Goal: Find contact information: Find contact information

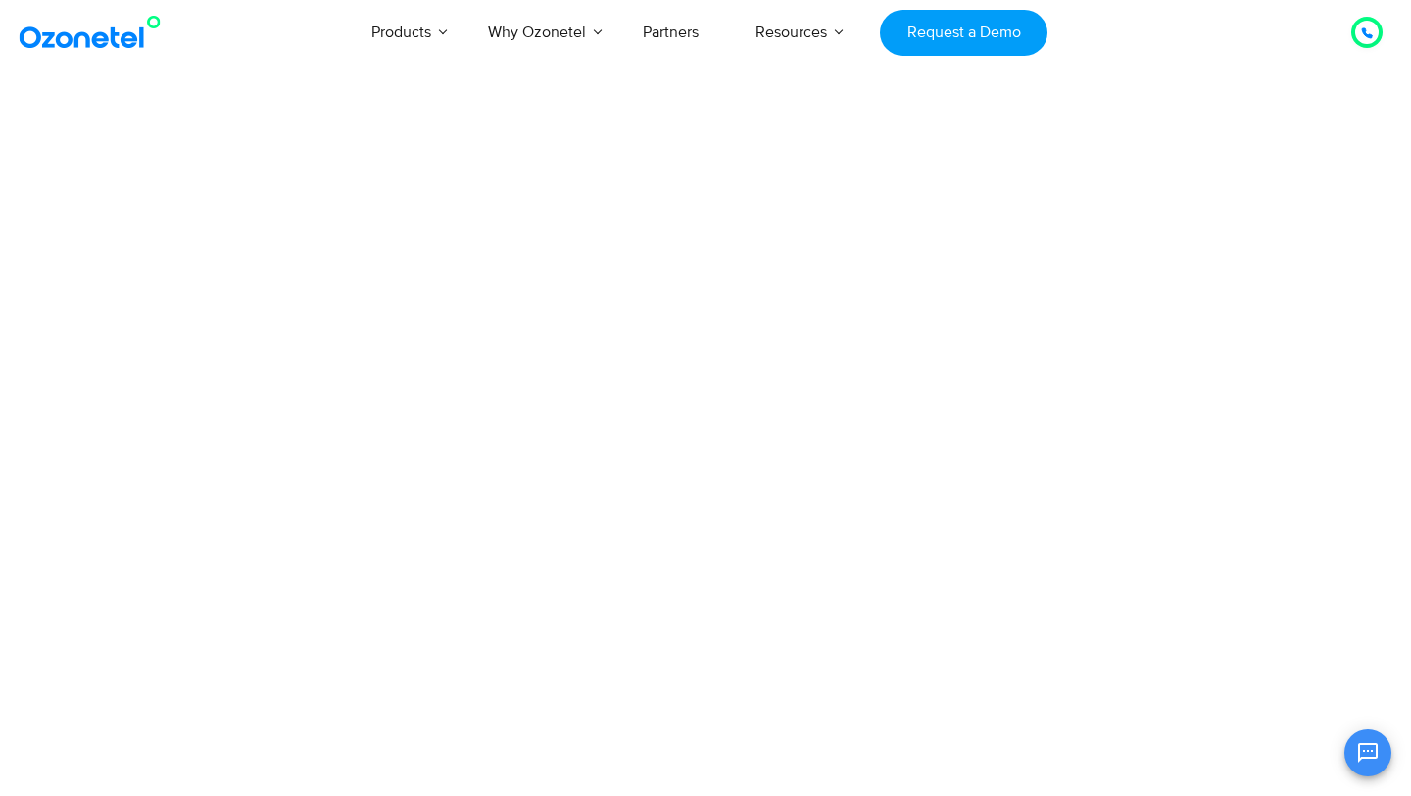
click at [1381, 768] on button "Open chat" at bounding box center [1367, 752] width 47 height 47
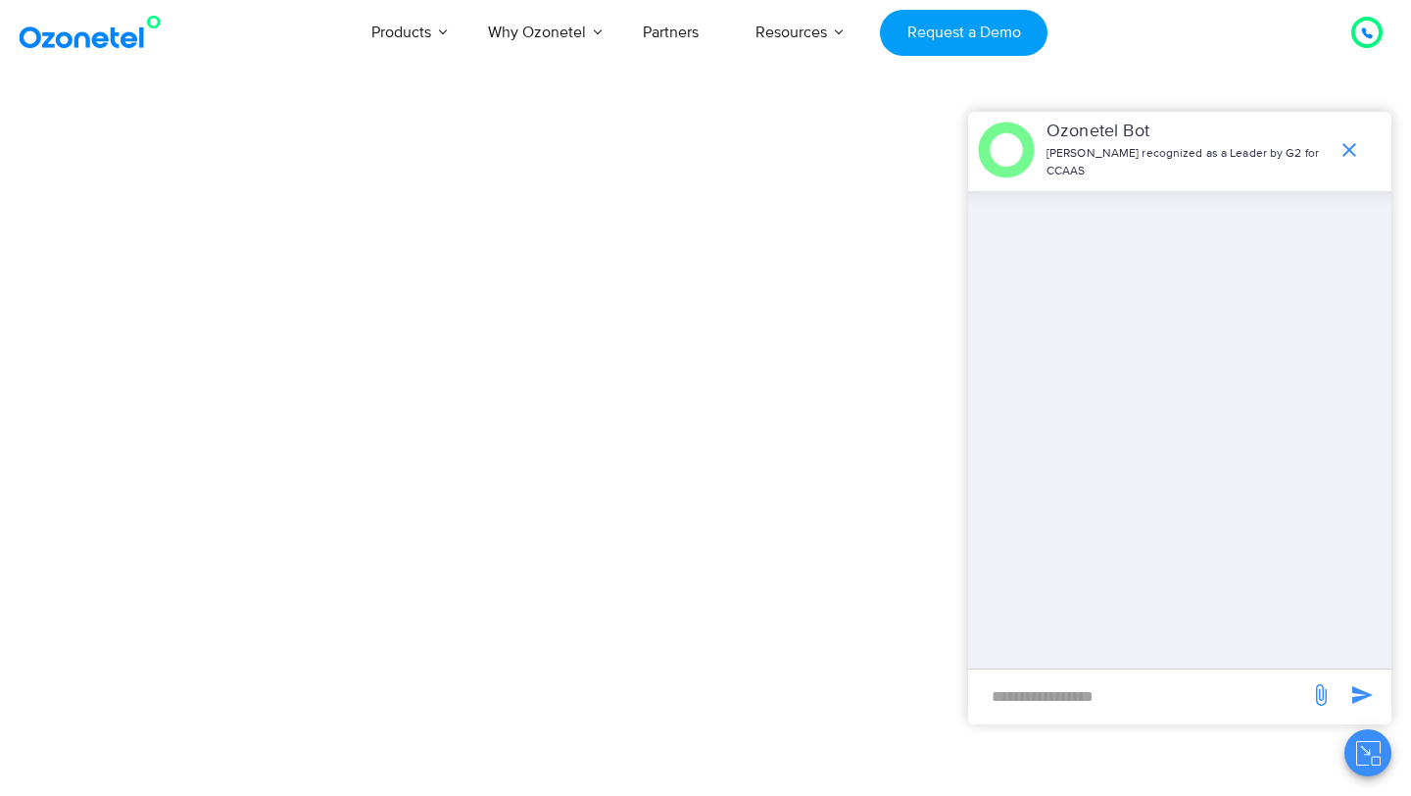
click at [1379, 767] on button "Close chat" at bounding box center [1367, 752] width 47 height 47
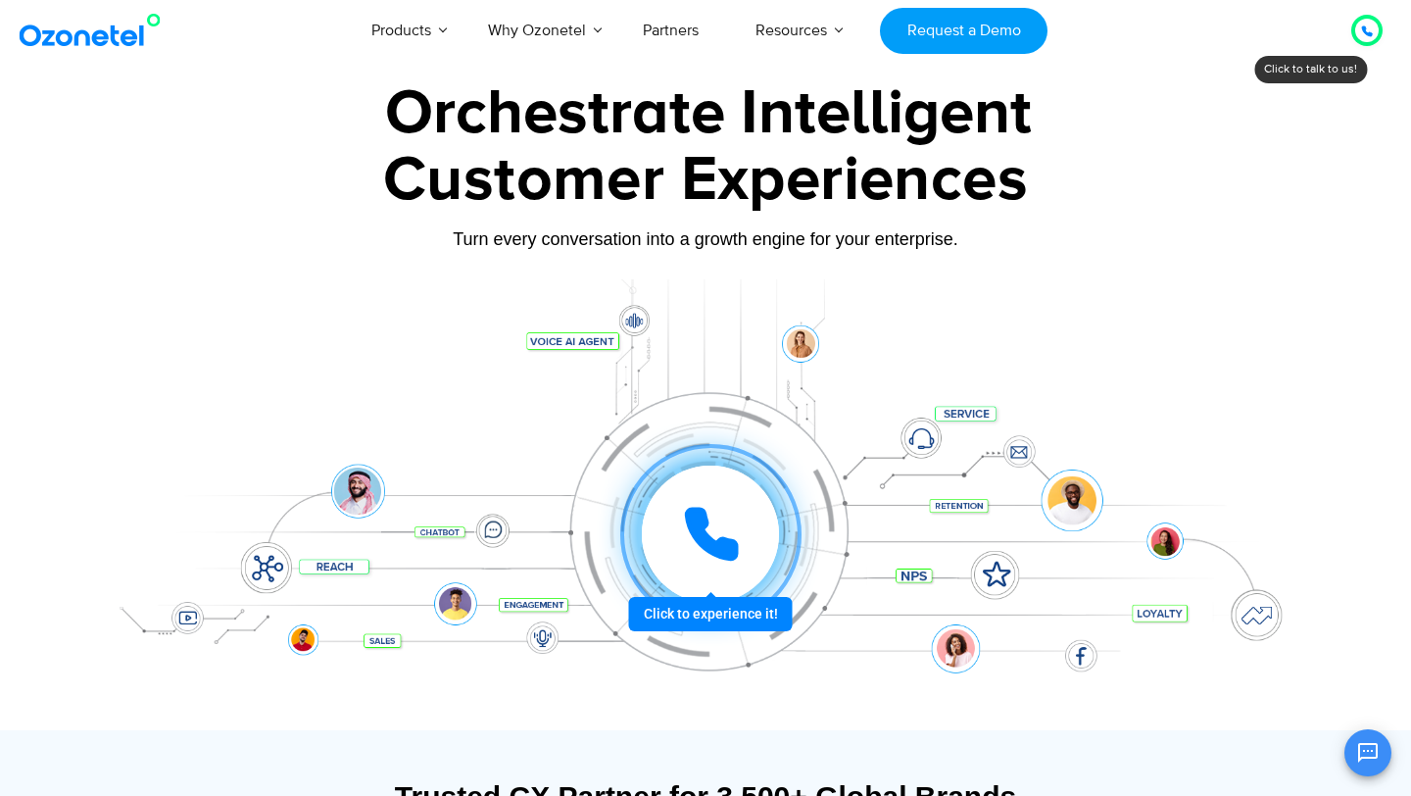
scroll to position [4, 0]
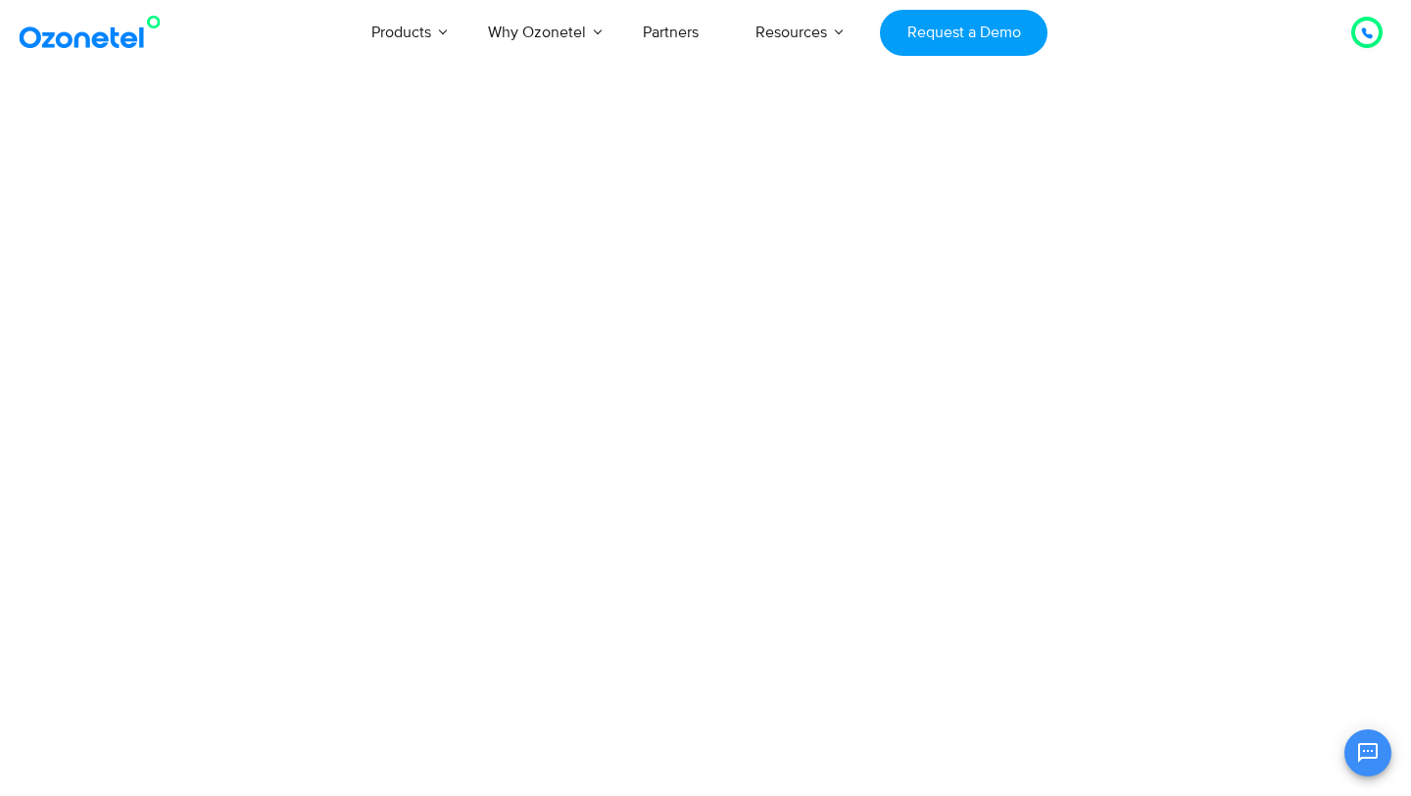
click at [613, 105] on html "USA : +1-408-440-54451-408-440-5445 INDIA : 1800-123-150150 Click to talk to us…" at bounding box center [705, 52] width 1411 height 105
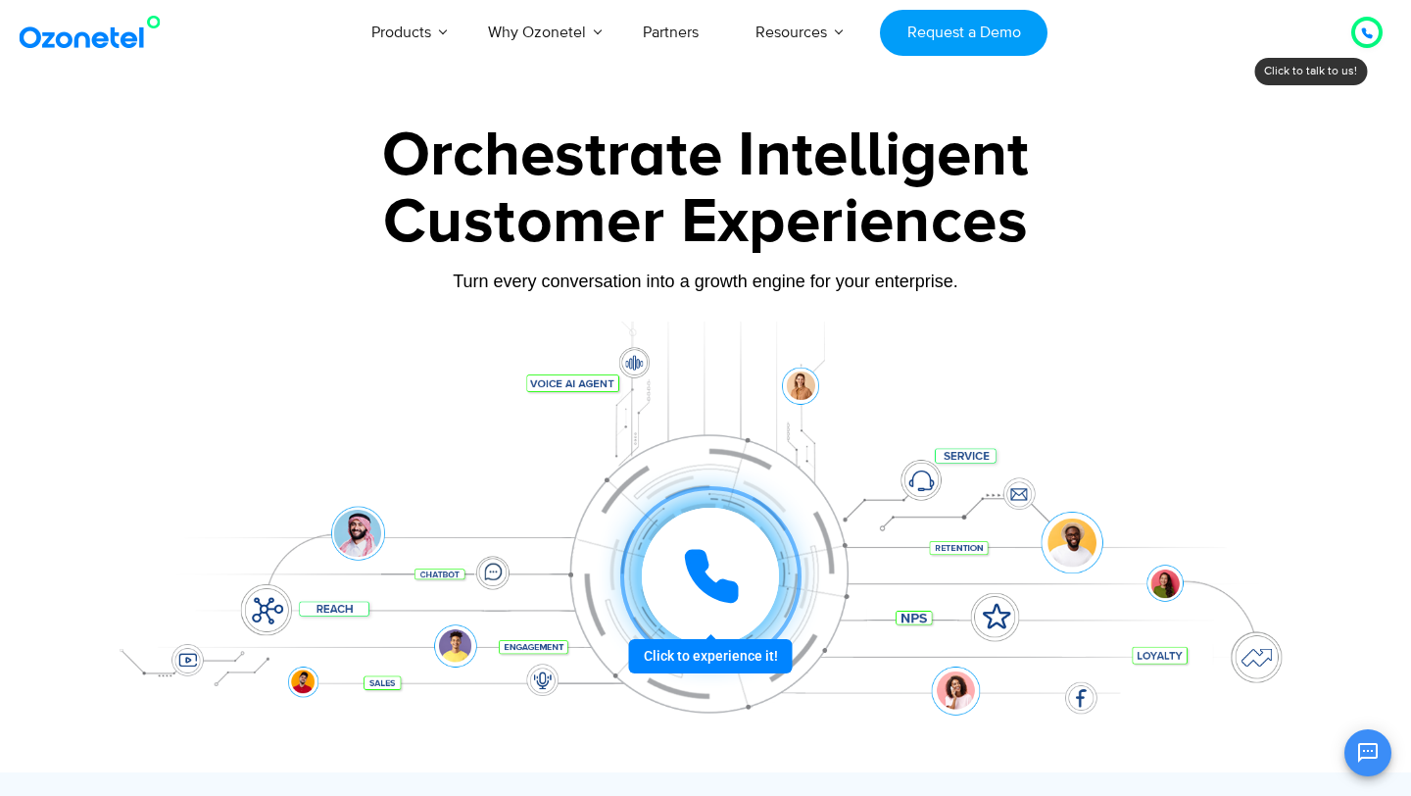
click at [1410, 169] on div at bounding box center [705, 438] width 1411 height 667
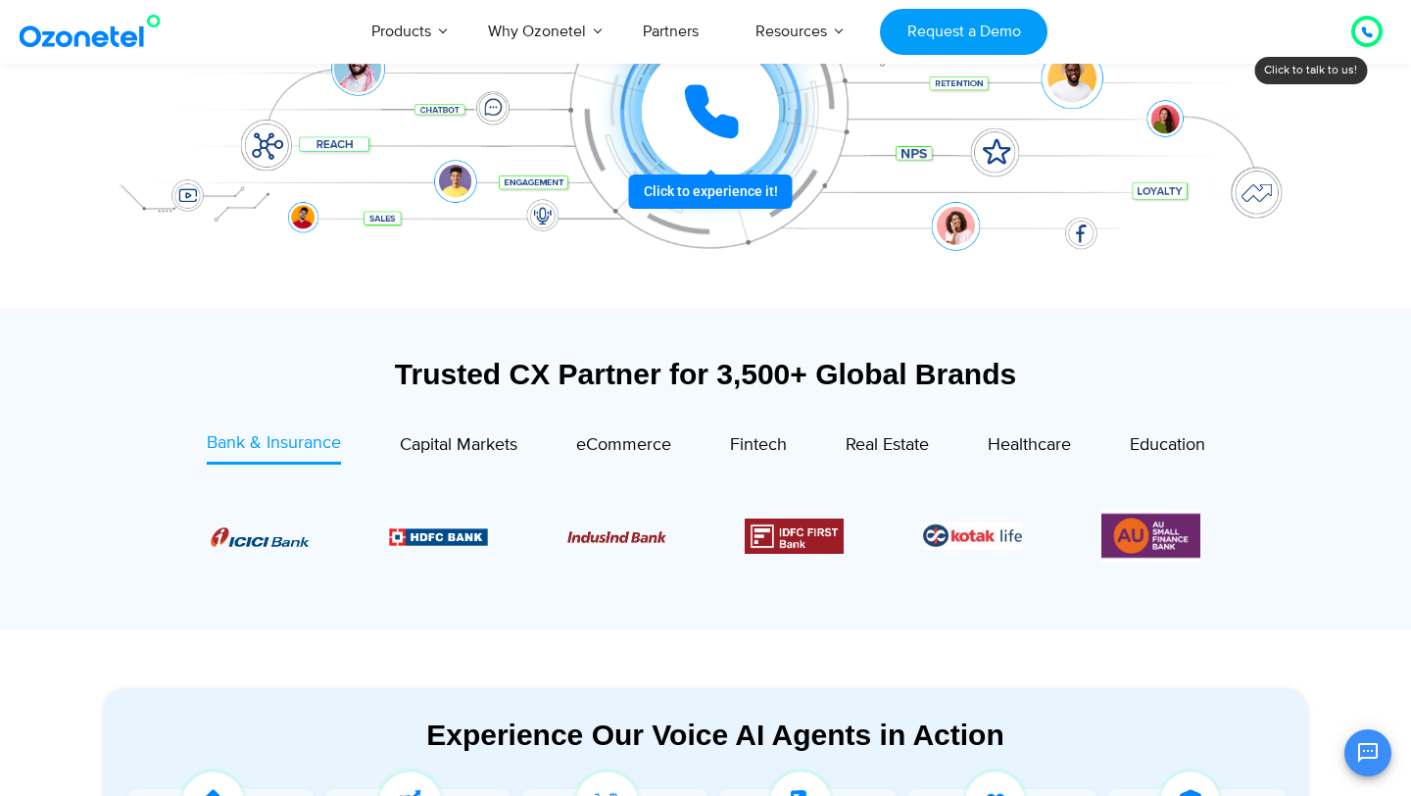
scroll to position [489, 0]
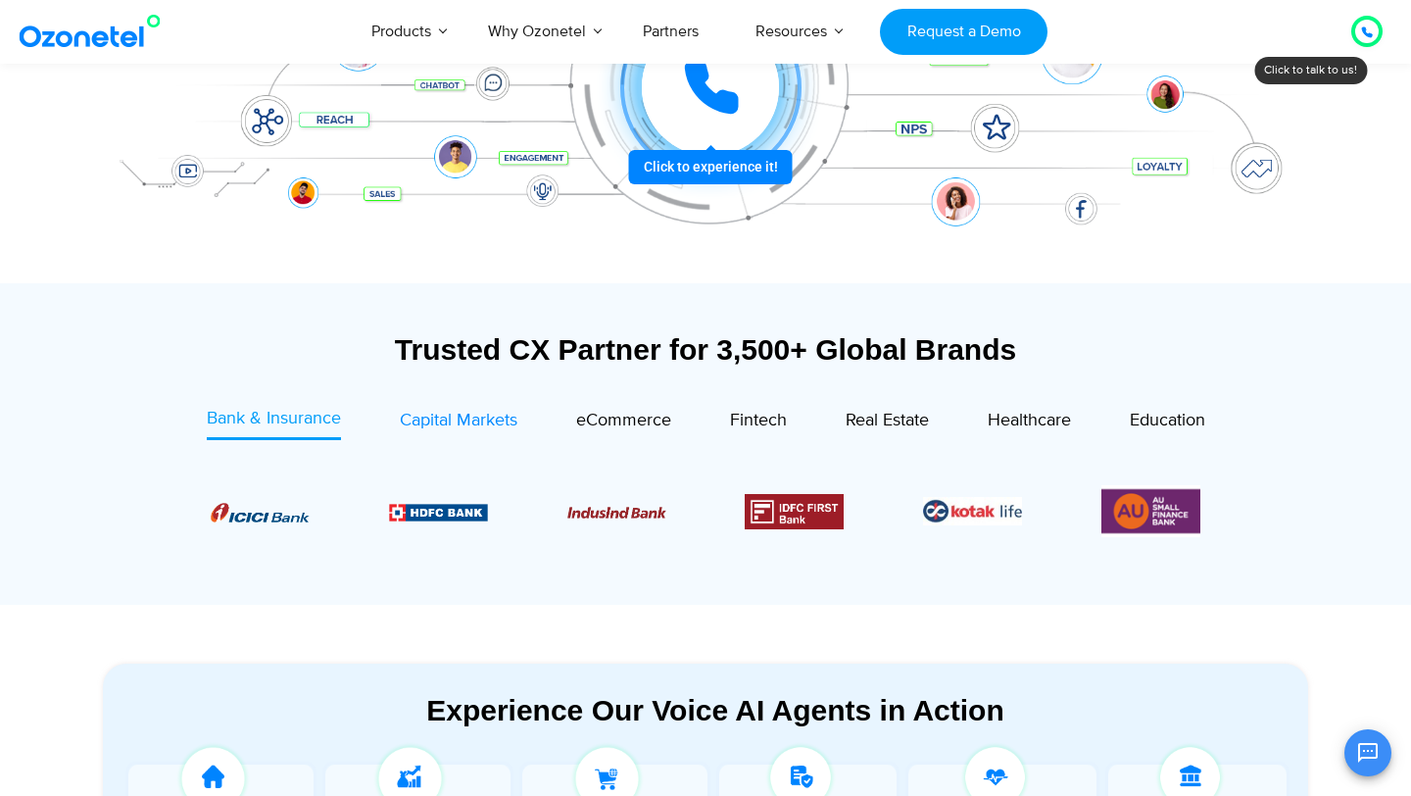
click at [475, 424] on span "Capital Markets" at bounding box center [459, 421] width 118 height 22
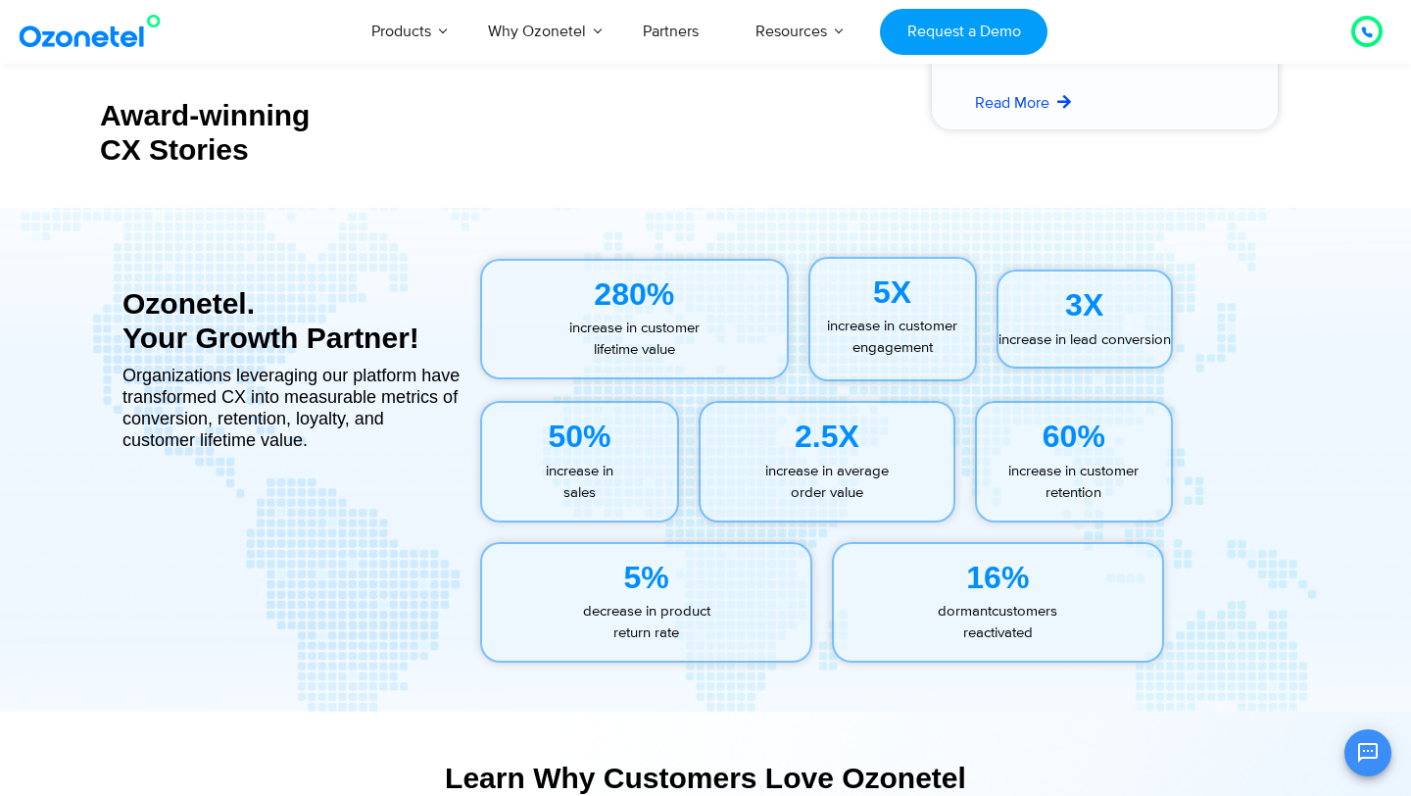
scroll to position [8710, 0]
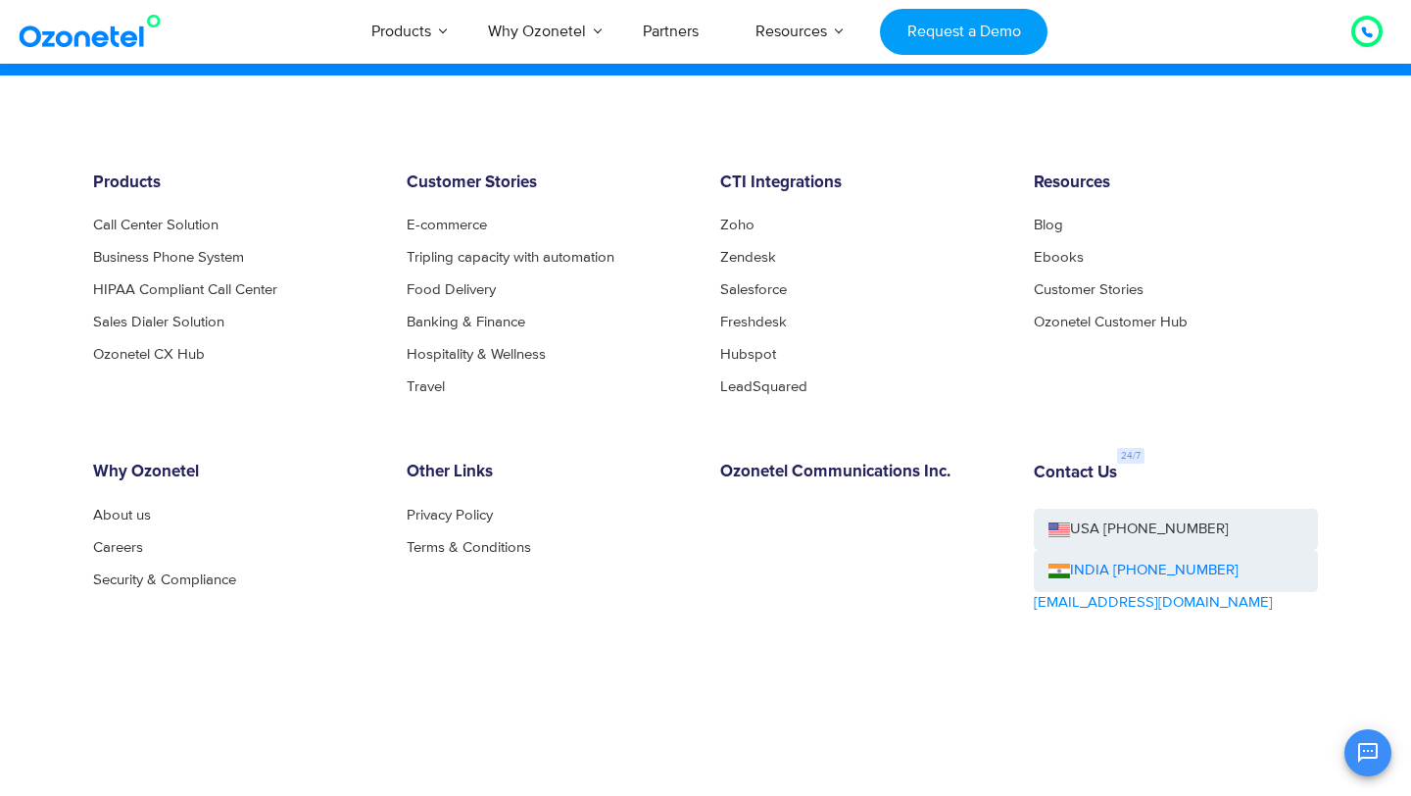
scroll to position [10754, 0]
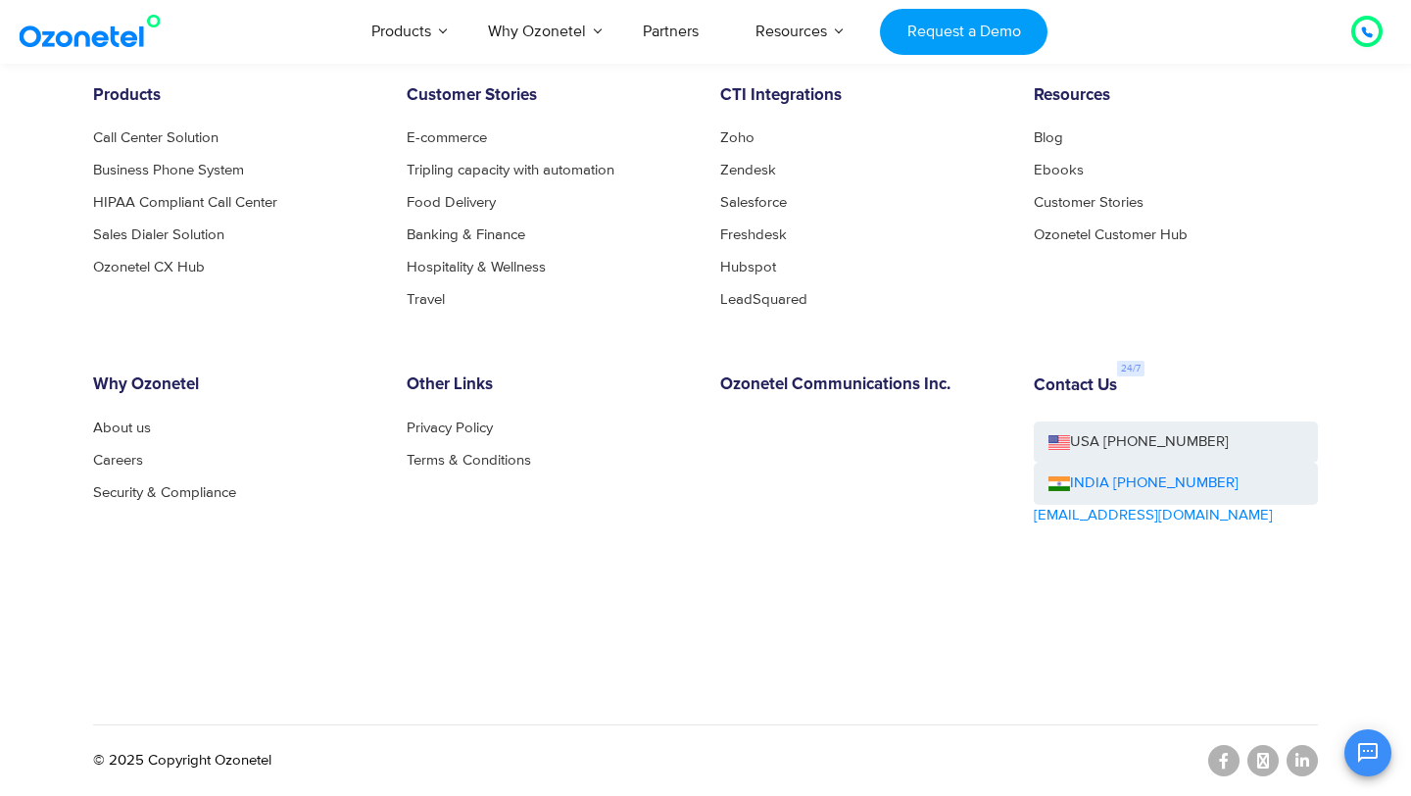
click at [1134, 620] on div "Contact Us USA +1-408-440-5445 INDIA +1800-123-150150 sales@ozonetel.com" at bounding box center [1176, 505] width 314 height 261
click at [1266, 764] on div "OK Ozonetel Bot Ozonetel recognized as a Leader by G2 for CCAAS Hey there ! 👋 I…" at bounding box center [1179, 750] width 423 height 52
click at [1234, 761] on div "OK Ozonetel Bot Ozonetel recognized as a Leader by G2 for CCAAS Hey there ! 👋 I…" at bounding box center [1179, 750] width 423 height 52
click at [1228, 761] on div "OK Ozonetel Bot Ozonetel recognized as a Leader by G2 for CCAAS Hey there ! 👋 I…" at bounding box center [1179, 750] width 423 height 52
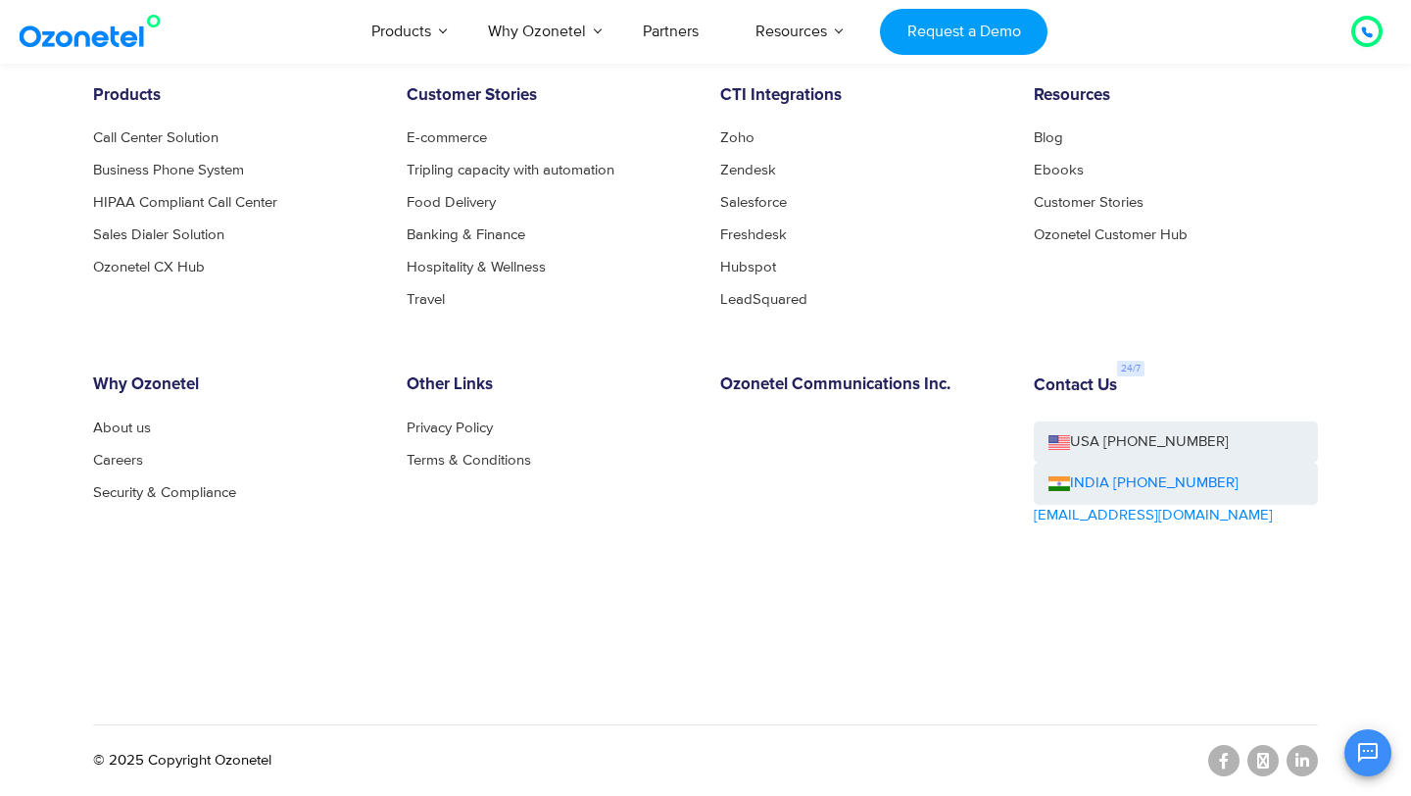
click at [1277, 759] on div "OK Ozonetel Bot Ozonetel recognized as a Leader by G2 for CCAAS Hey there ! 👋 I…" at bounding box center [1179, 750] width 423 height 52
click at [1290, 760] on div "OK Ozonetel Bot Ozonetel recognized as a Leader by G2 for CCAAS Hey there ! 👋 I…" at bounding box center [1179, 750] width 423 height 52
drag, startPoint x: 1295, startPoint y: 760, endPoint x: 1131, endPoint y: 671, distance: 187.2
click at [1295, 760] on div "OK Ozonetel Bot Ozonetel recognized as a Leader by G2 for CCAAS Hey there ! 👋 I…" at bounding box center [1179, 750] width 423 height 52
